Goal: Information Seeking & Learning: Learn about a topic

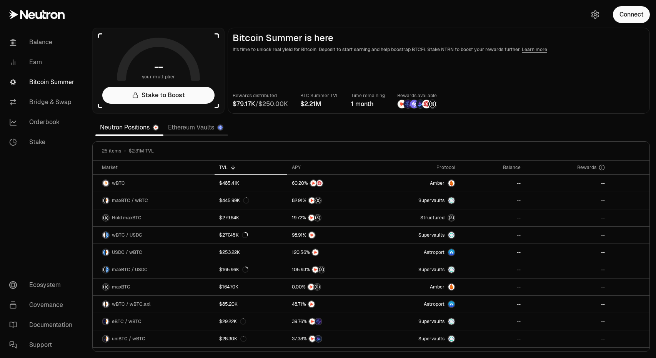
click at [202, 131] on link "Ethereum Vaults" at bounding box center [195, 127] width 65 height 15
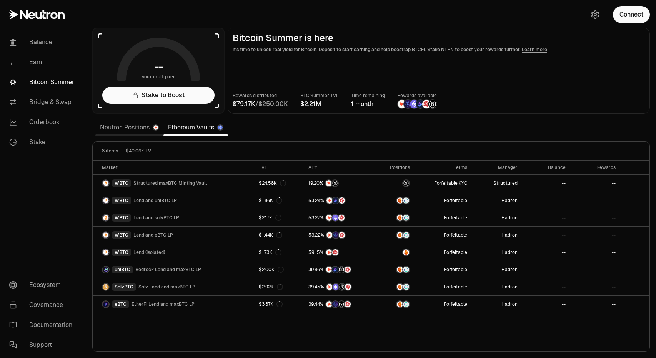
click at [55, 204] on nav "Balance Earn Bitcoin Summer Bridge & Swap Orderbook Stake Ecosystem Governance …" at bounding box center [43, 193] width 86 height 329
click at [43, 127] on link "Orderbook" at bounding box center [43, 122] width 80 height 20
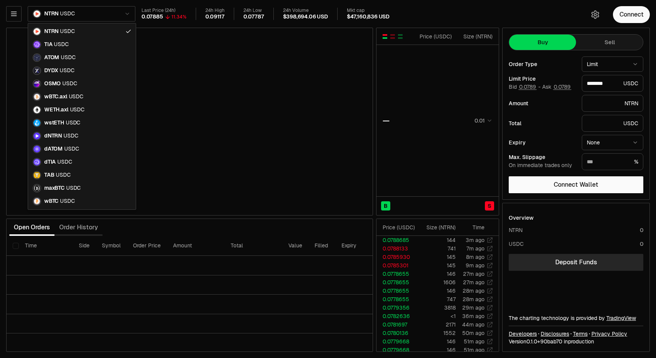
click at [118, 14] on html "Balance Earn Bitcoin Summer Bridge & Swap Orderbook Stake Ecosystem Governance …" at bounding box center [328, 179] width 656 height 358
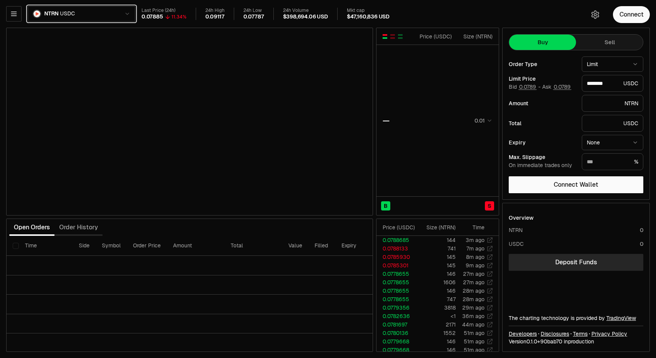
click at [118, 14] on html "Balance Earn Bitcoin Summer Bridge & Swap Orderbook Stake Ecosystem Governance …" at bounding box center [328, 179] width 656 height 358
type input "********"
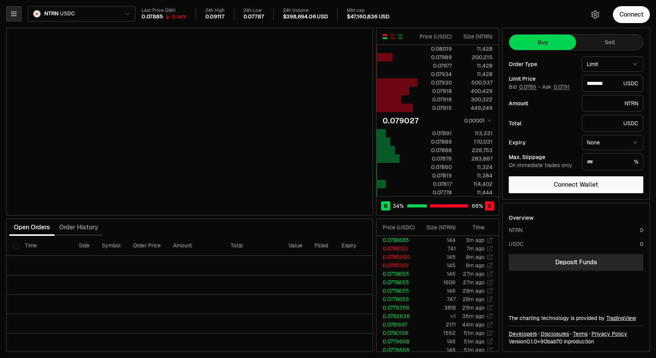
click at [12, 11] on icon "button" at bounding box center [14, 14] width 8 height 8
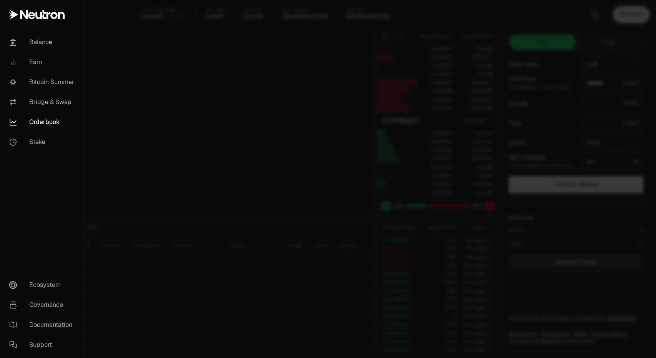
click at [202, 73] on div at bounding box center [328, 179] width 656 height 358
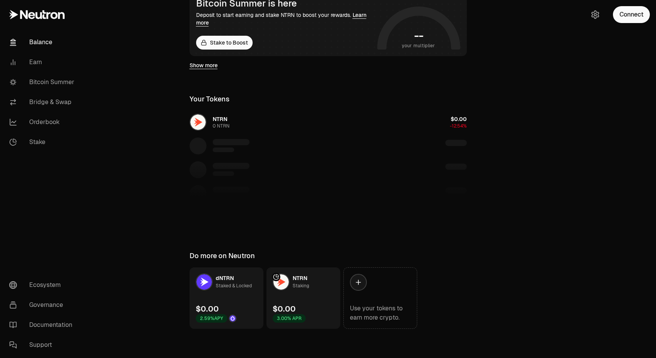
scroll to position [158, 0]
click at [59, 87] on link "Bitcoin Summer" at bounding box center [43, 82] width 80 height 20
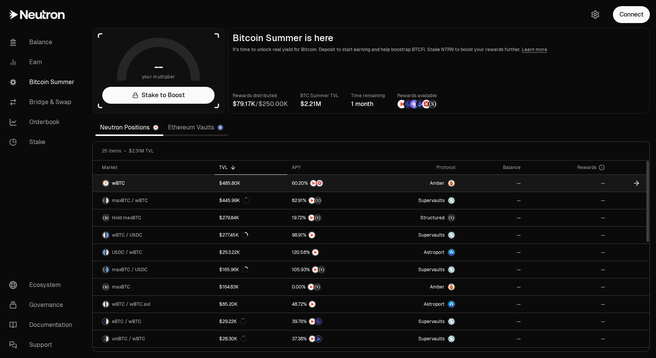
click at [480, 183] on link "--" at bounding box center [493, 183] width 66 height 17
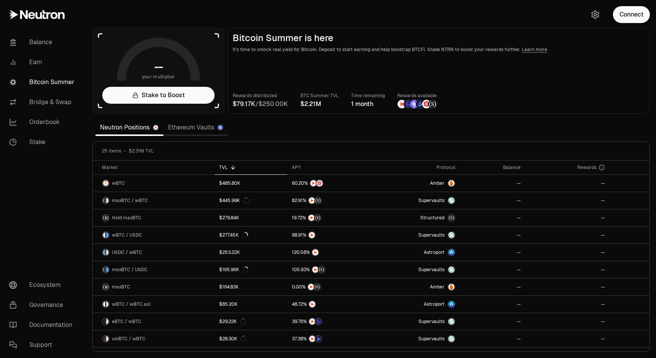
click at [526, 48] on link "Learn more" at bounding box center [534, 50] width 25 height 6
click at [173, 128] on link "Ethereum Vaults" at bounding box center [195, 127] width 65 height 15
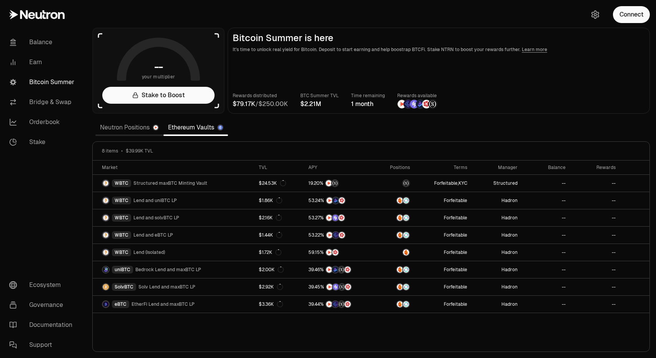
click at [130, 120] on link "Neutron Positions" at bounding box center [129, 127] width 68 height 15
